Goal: Transaction & Acquisition: Book appointment/travel/reservation

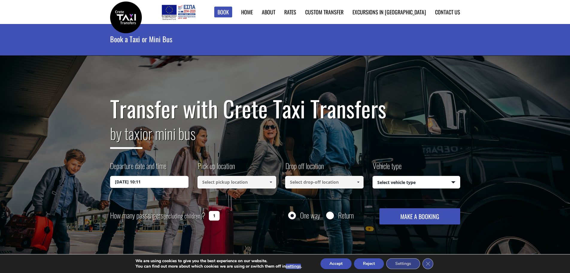
click at [163, 182] on input "[DATE] 10:11" at bounding box center [149, 182] width 79 height 12
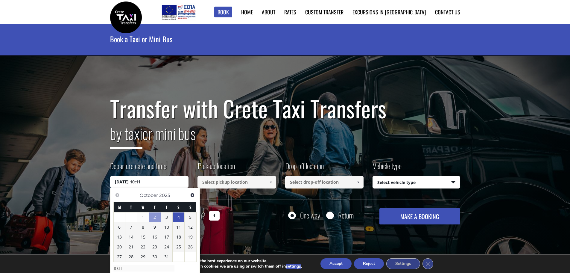
click at [177, 216] on link "4" at bounding box center [179, 217] width 12 height 10
click at [178, 214] on link "4" at bounding box center [179, 217] width 12 height 10
click at [176, 228] on link "11" at bounding box center [179, 228] width 12 height 10
click at [176, 219] on link "4" at bounding box center [179, 217] width 12 height 10
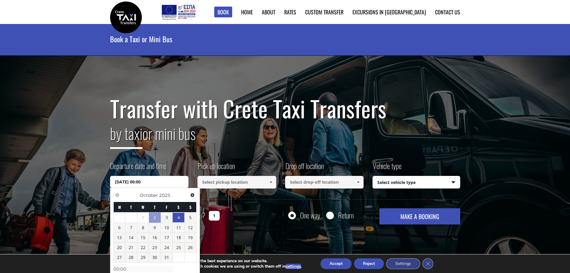
click at [155, 182] on input "[DATE] 00:00" at bounding box center [149, 182] width 79 height 12
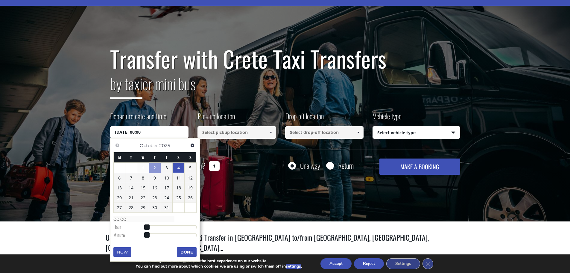
scroll to position [60, 0]
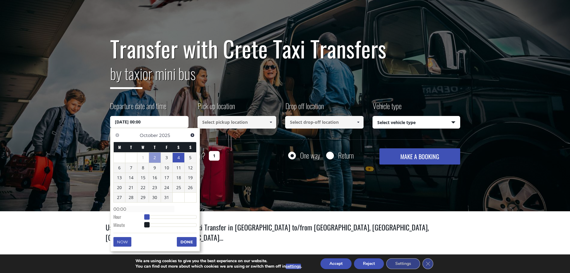
type input "[DATE] 01:00"
type input "01:00"
type input "[DATE] 02:00"
type input "02:00"
type input "[DATE] 03:00"
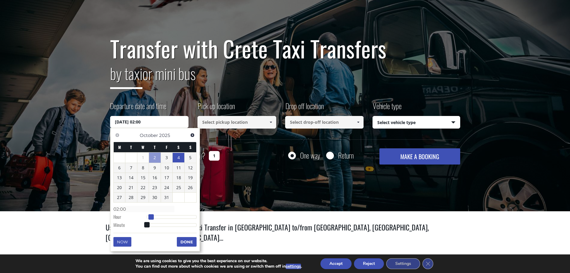
type input "03:00"
type input "[DATE] 04:00"
type input "04:00"
type input "[DATE] 05:00"
type input "05:00"
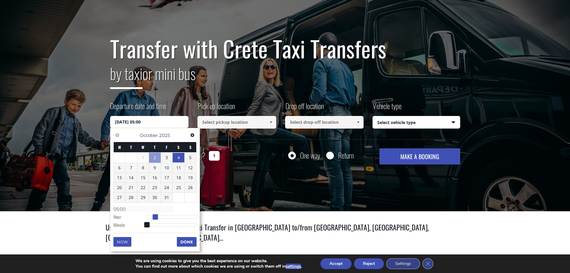
type input "[DATE] 06:00"
type input "06:00"
type input "[DATE] 07:00"
type input "07:00"
type input "[DATE] 08:00"
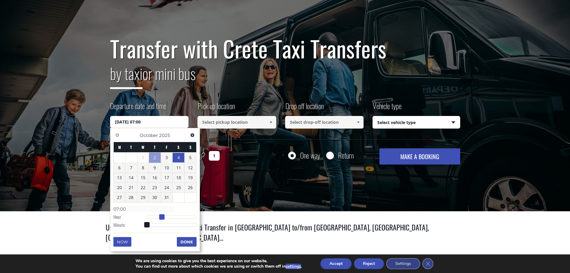
type input "08:00"
type input "[DATE] 09:00"
type input "09:00"
type input "[DATE] 10:00"
type input "10:00"
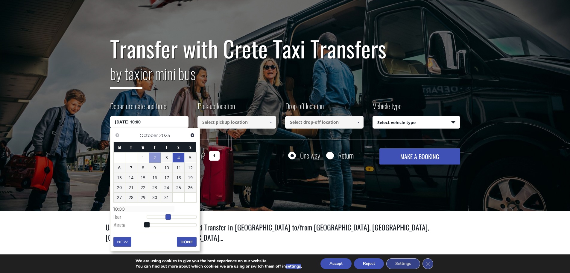
drag, startPoint x: 146, startPoint y: 217, endPoint x: 169, endPoint y: 215, distance: 22.5
click at [169, 215] on span at bounding box center [167, 216] width 5 height 5
type input "[DATE] 10:01"
type input "10:01"
type input "[DATE] 10:02"
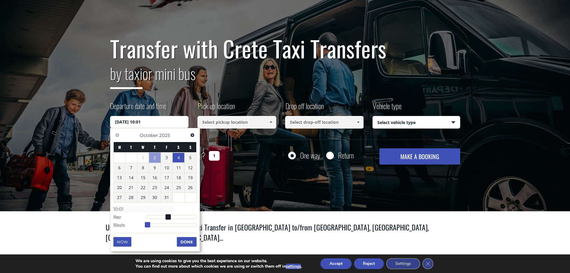
type input "10:02"
type input "[DATE] 10:03"
type input "10:03"
type input "[DATE] 10:04"
type input "10:04"
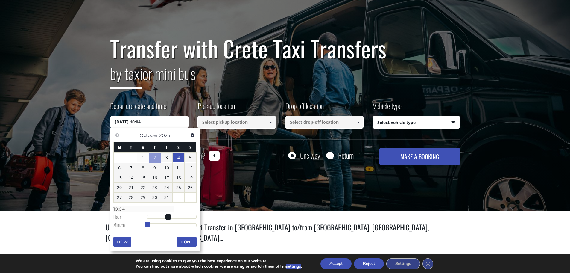
type input "[DATE] 10:05"
type input "10:05"
type input "[DATE] 10:06"
type input "10:06"
type input "[DATE] 10:07"
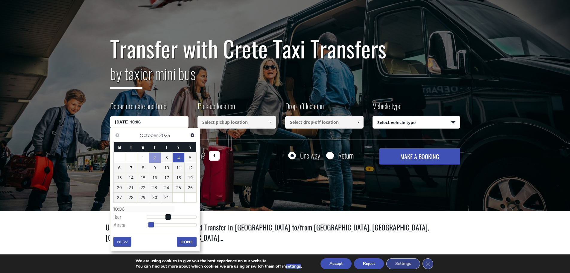
type input "10:07"
type input "[DATE] 10:08"
type input "10:08"
type input "[DATE] 10:09"
type input "10:09"
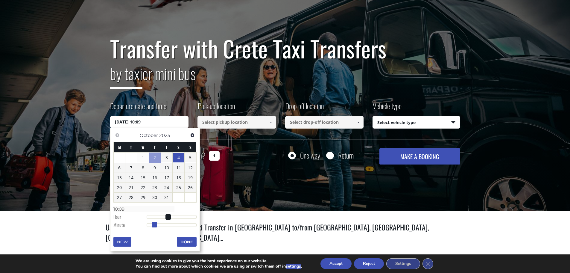
type input "[DATE] 10:10"
type input "10:10"
type input "[DATE] 10:11"
type input "10:11"
type input "[DATE] 10:12"
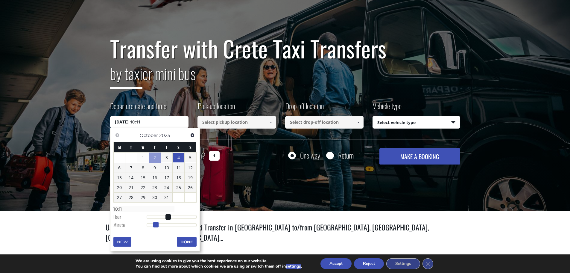
type input "10:12"
type input "[DATE] 10:13"
type input "10:13"
type input "[DATE] 10:14"
type input "10:14"
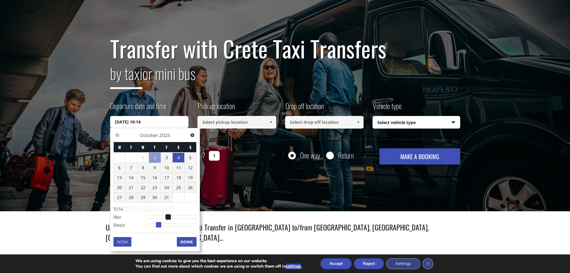
type input "[DATE] 10:15"
type input "10:15"
type input "[DATE] 10:16"
type input "10:16"
type input "[DATE] 10:15"
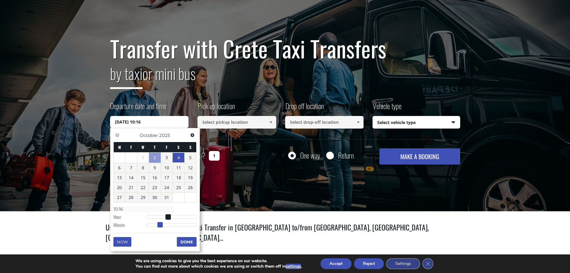
type input "10:15"
type input "[DATE] 10:14"
type input "10:14"
type input "[DATE] 10:15"
type input "10:15"
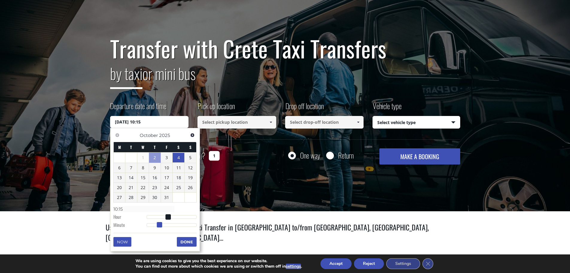
drag, startPoint x: 147, startPoint y: 224, endPoint x: 159, endPoint y: 225, distance: 12.6
click at [159, 225] on span at bounding box center [159, 224] width 5 height 5
click at [184, 240] on button "Done" at bounding box center [187, 242] width 20 height 10
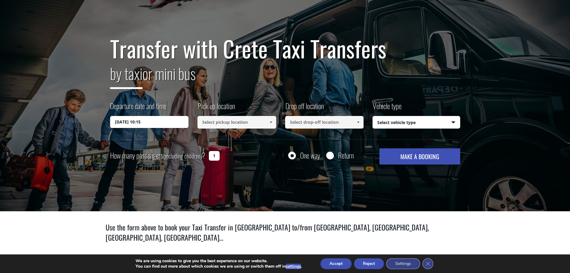
click at [270, 121] on span at bounding box center [270, 122] width 5 height 5
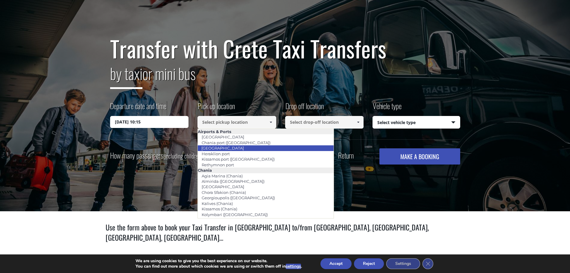
click at [224, 148] on link "[GEOGRAPHIC_DATA]" at bounding box center [222, 148] width 50 height 8
type input "[GEOGRAPHIC_DATA]"
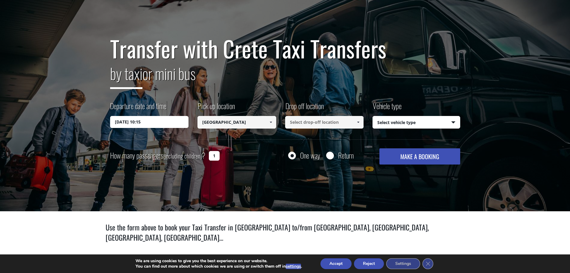
click at [359, 120] on span at bounding box center [358, 122] width 5 height 5
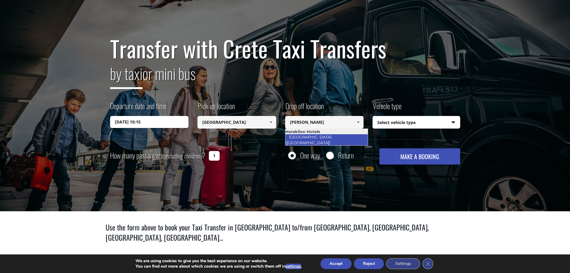
click at [334, 137] on link "[GEOGRAPHIC_DATA] ([GEOGRAPHIC_DATA])" at bounding box center [309, 140] width 49 height 14
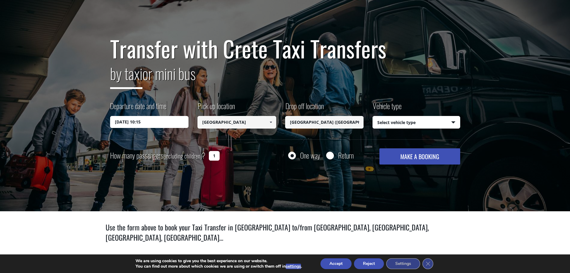
type input "[GEOGRAPHIC_DATA] ([GEOGRAPHIC_DATA])"
click at [452, 121] on select "Select vehicle type Taxi (4 passengers) Mercedes E Class Mini Van (7 passengers…" at bounding box center [416, 122] width 87 height 13
select select "540"
click at [373, 116] on select "Select vehicle type Taxi (4 passengers) Mercedes E Class Mini Van (7 passengers…" at bounding box center [416, 122] width 87 height 13
click at [329, 155] on input "Return" at bounding box center [329, 155] width 7 height 7
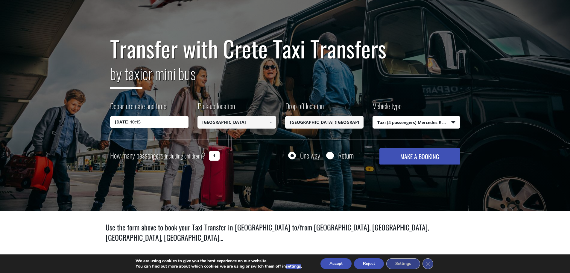
radio input "true"
type input "[GEOGRAPHIC_DATA] ([GEOGRAPHIC_DATA])"
type input "[GEOGRAPHIC_DATA]"
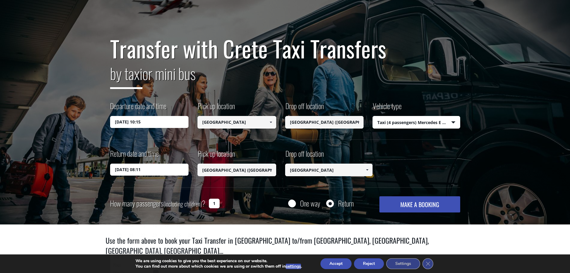
click at [160, 168] on input "[DATE] 08:11" at bounding box center [149, 169] width 79 height 12
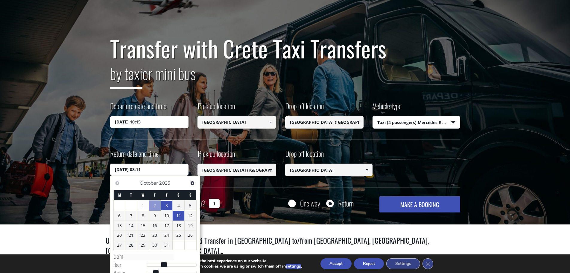
click at [179, 214] on link "11" at bounding box center [179, 216] width 12 height 10
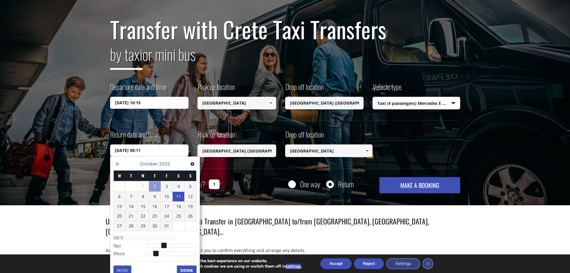
scroll to position [90, 0]
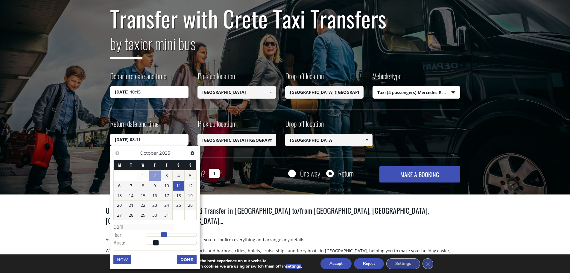
type input "[DATE] 09:11"
type input "09:11"
type input "[DATE] 10:11"
type input "10:11"
type input "[DATE] 11:11"
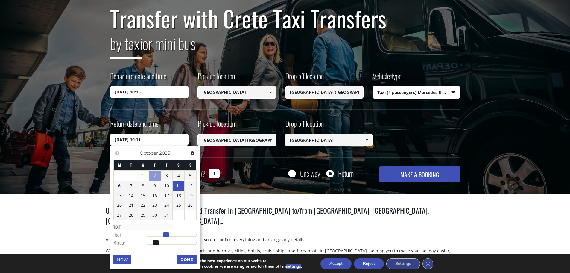
type input "11:11"
type input "[DATE] 12:11"
type input "12:11"
type input "[DATE] 13:11"
type input "13:11"
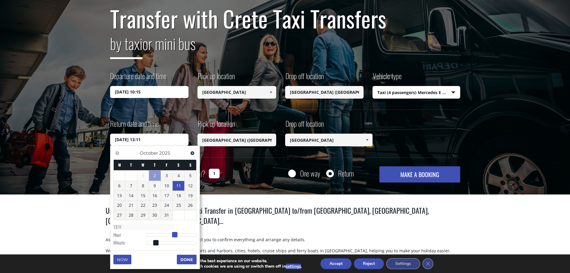
type input "[DATE] 14:11"
type input "14:11"
type input "[DATE] 15:11"
type input "15:11"
type input "[DATE] 16:11"
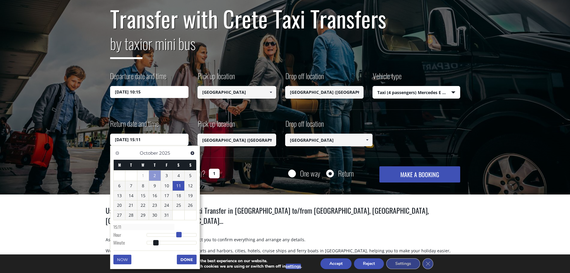
type input "16:11"
type input "[DATE] 17:11"
type input "17:11"
type input "[DATE] 18:11"
type input "18:11"
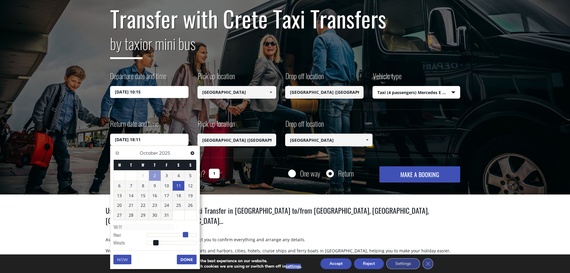
type input "[DATE] 19:11"
type input "19:11"
drag, startPoint x: 165, startPoint y: 235, endPoint x: 189, endPoint y: 235, distance: 23.9
click at [189, 235] on span at bounding box center [187, 234] width 5 height 5
type input "[DATE] 19:12"
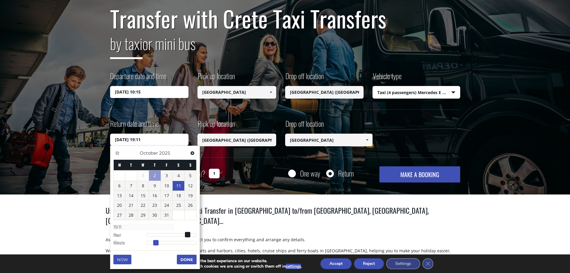
type input "19:12"
type input "[DATE] 19:13"
type input "19:13"
type input "[DATE] 19:14"
type input "19:14"
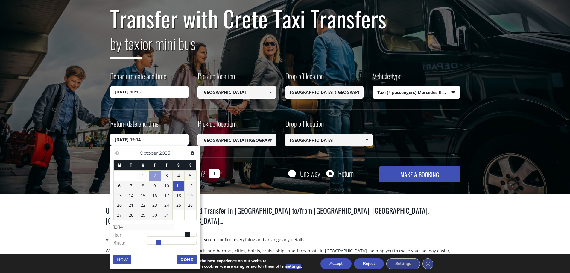
type input "[DATE] 19:15"
type input "19:15"
drag, startPoint x: 155, startPoint y: 242, endPoint x: 158, endPoint y: 242, distance: 3.3
click at [158, 242] on span at bounding box center [159, 242] width 5 height 5
click at [188, 258] on button "Done" at bounding box center [187, 259] width 20 height 10
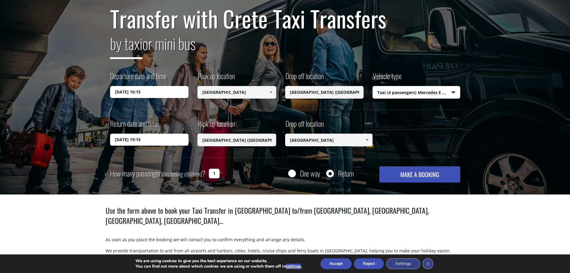
scroll to position [120, 0]
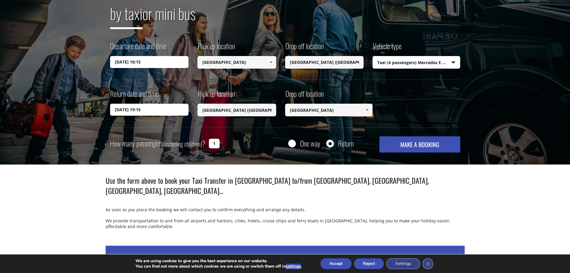
drag, startPoint x: 216, startPoint y: 143, endPoint x: 212, endPoint y: 143, distance: 3.9
click at [212, 143] on input "1" at bounding box center [214, 144] width 11 height 10
type input "2"
click at [402, 142] on button "MAKE A BOOKING" at bounding box center [419, 144] width 80 height 16
